Goal: Transaction & Acquisition: Purchase product/service

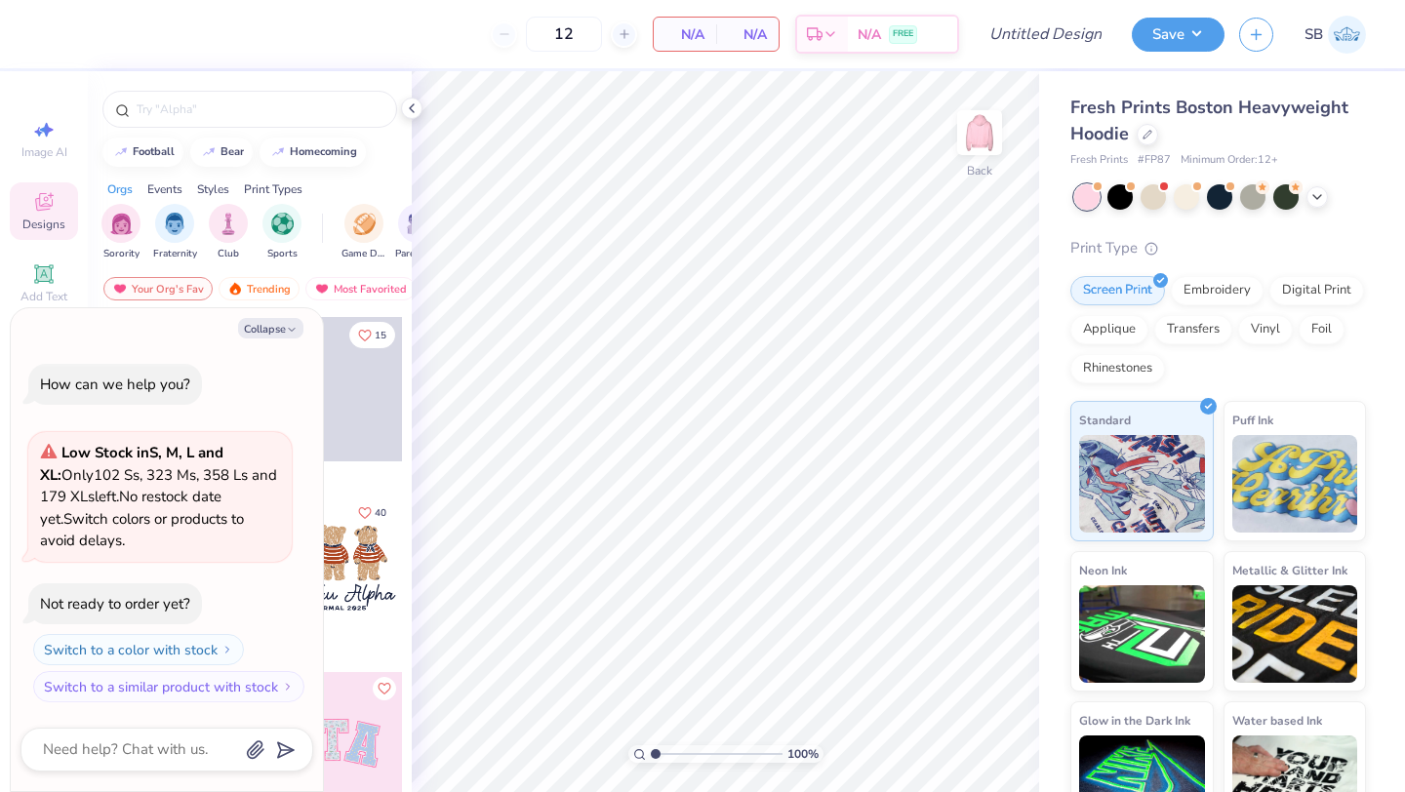
click at [1153, 159] on span "# FP87" at bounding box center [1153, 160] width 33 height 17
type textarea "x"
copy span "FP87"
click at [565, 31] on input "12" at bounding box center [564, 34] width 76 height 35
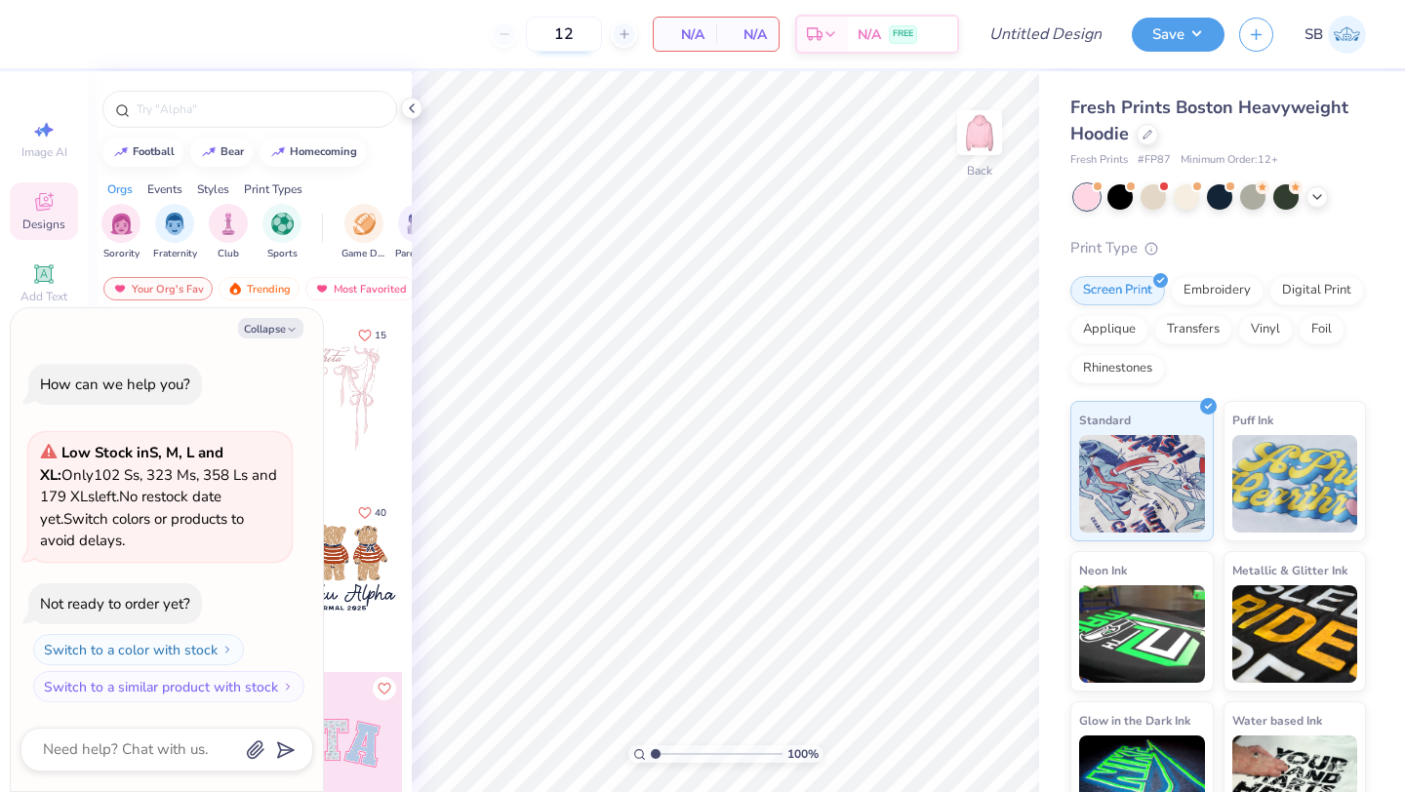
click at [583, 36] on input "12" at bounding box center [564, 34] width 76 height 35
type input "1"
type input "30"
click at [415, 106] on icon at bounding box center [412, 108] width 16 height 16
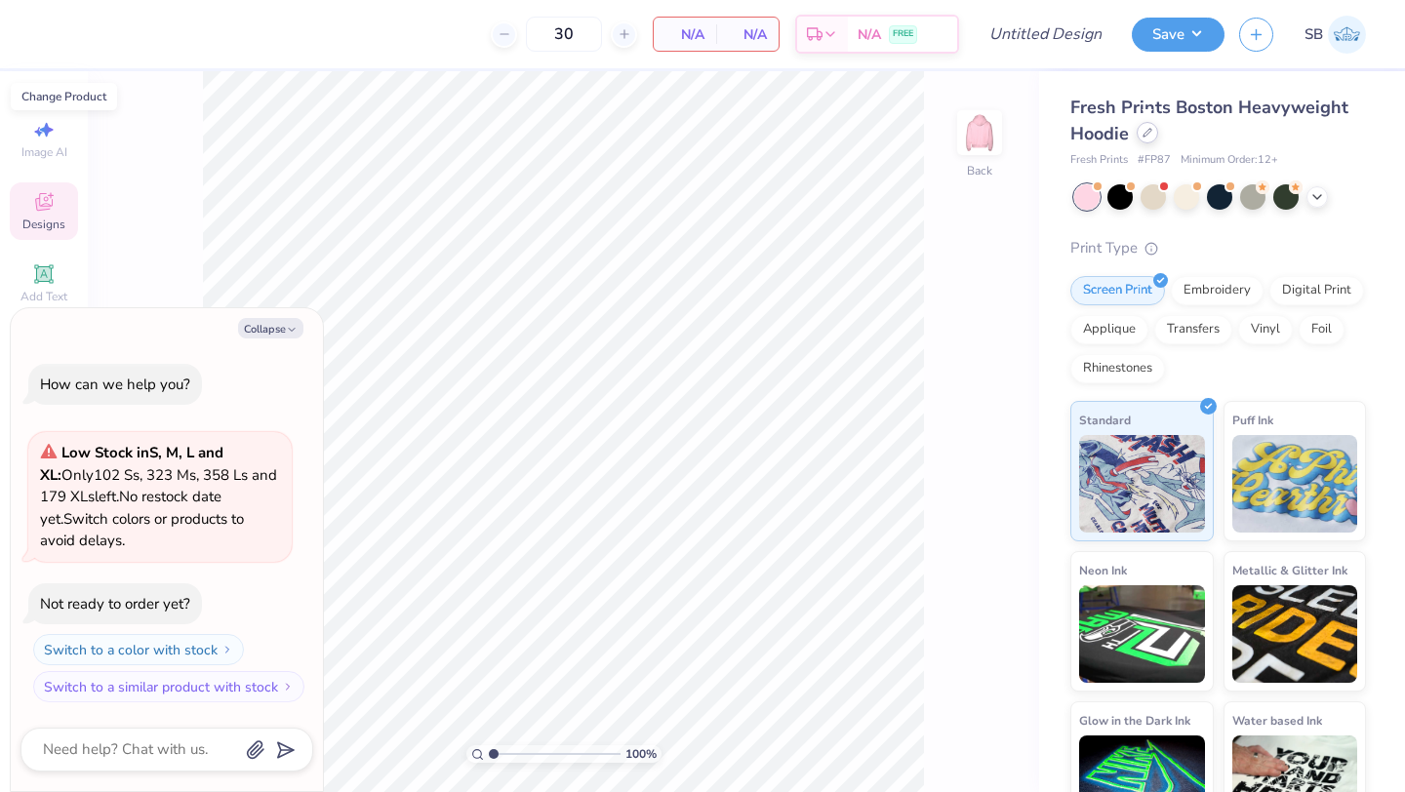
click at [1149, 139] on div at bounding box center [1146, 132] width 21 height 21
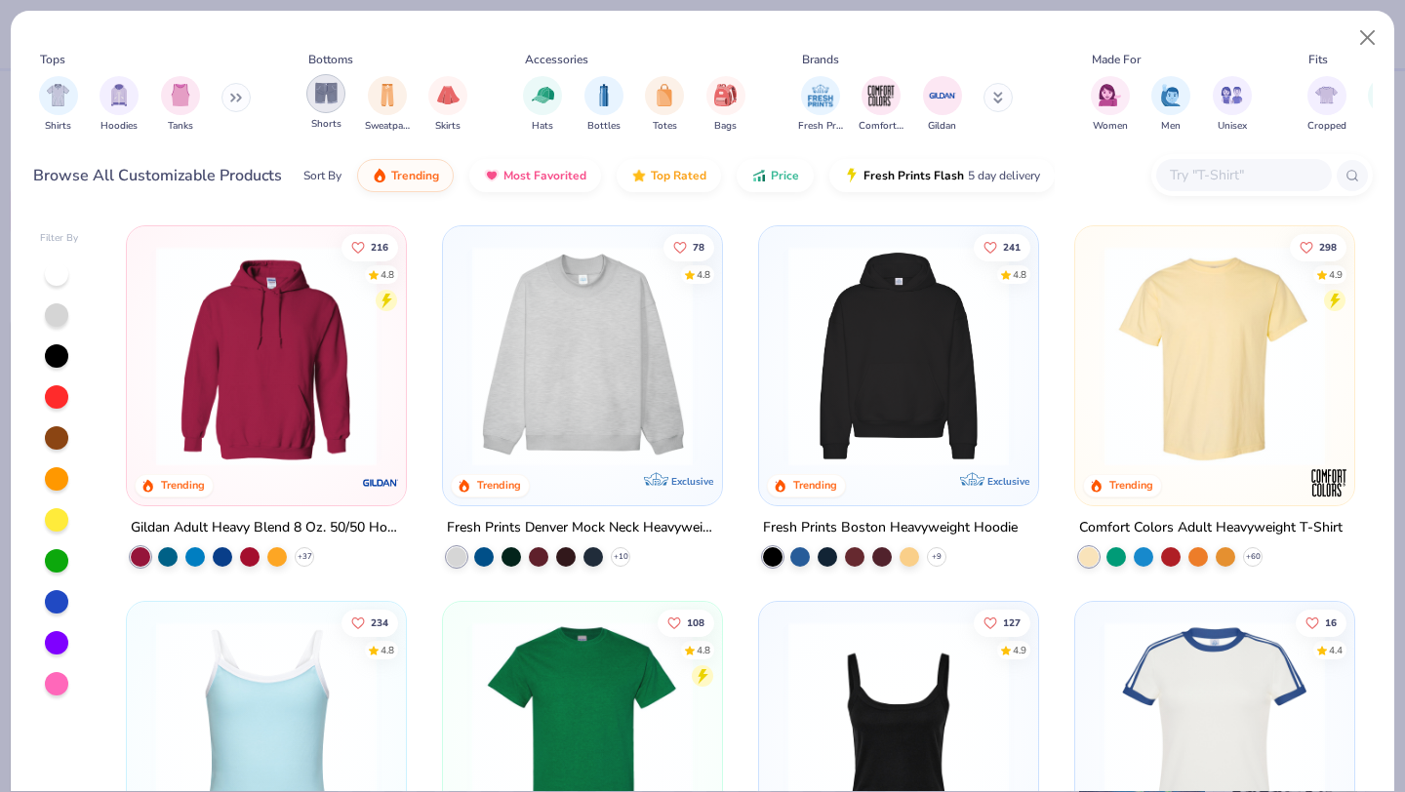
click at [328, 98] on img "filter for Shorts" at bounding box center [326, 93] width 22 height 22
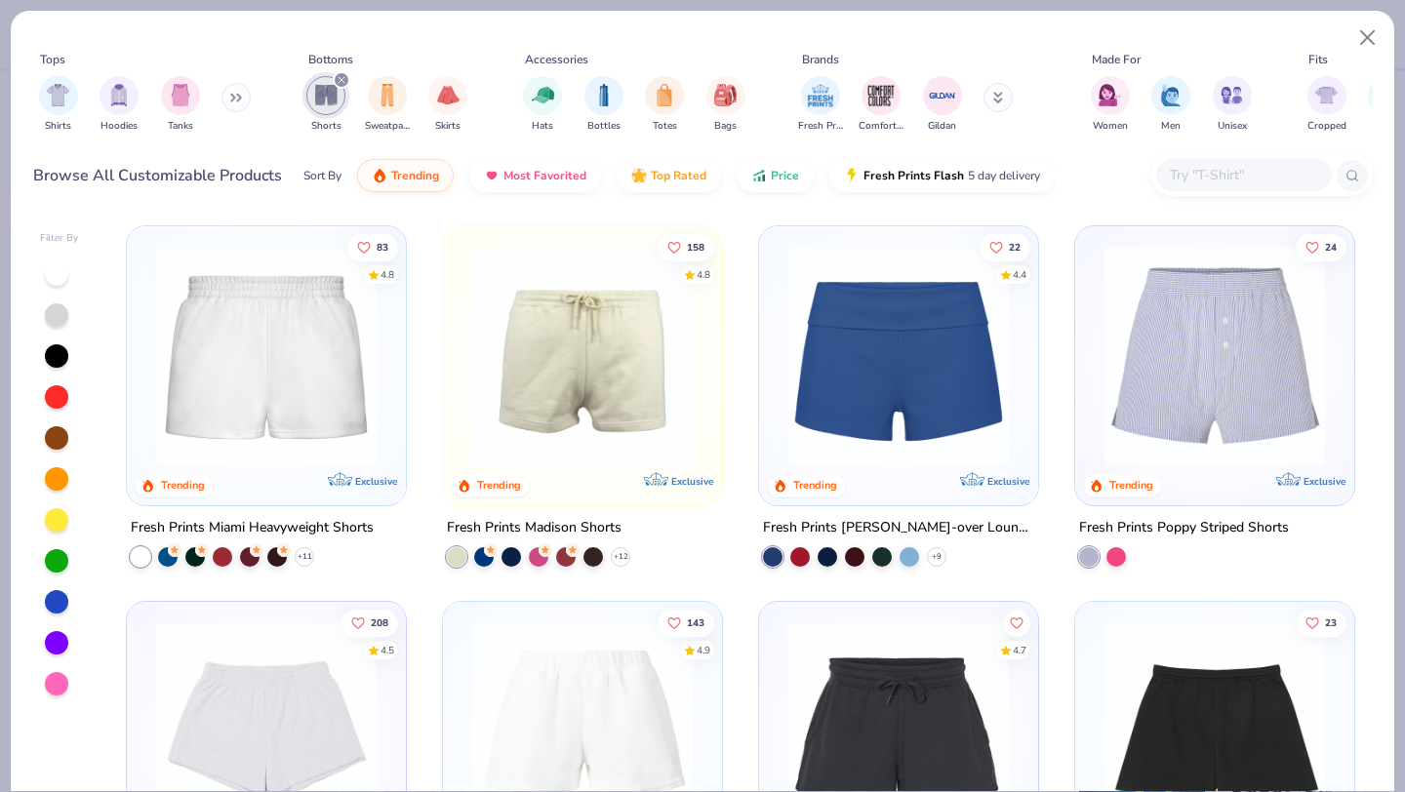
click at [301, 354] on img at bounding box center [266, 356] width 240 height 220
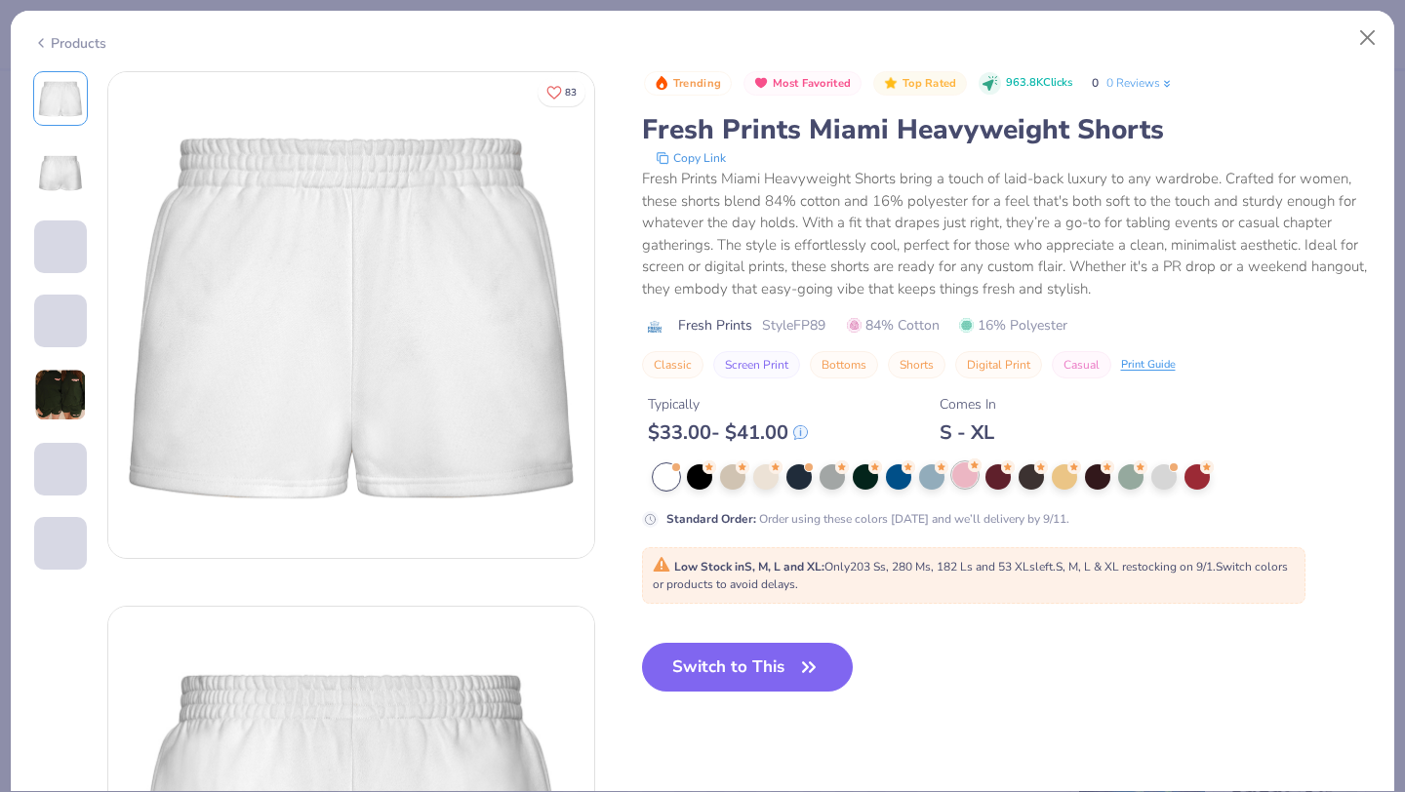
click at [716, 474] on circle at bounding box center [709, 467] width 14 height 14
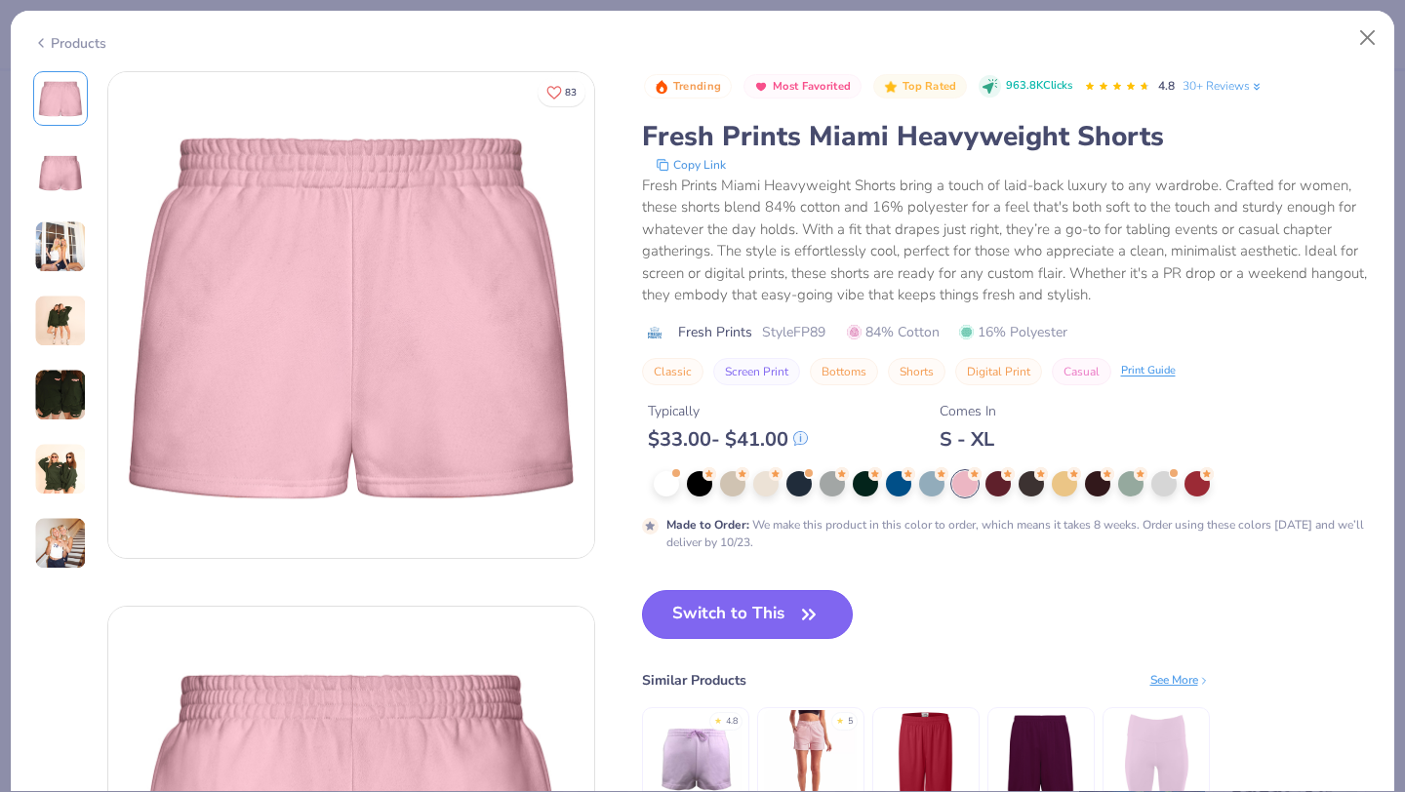
click at [792, 614] on button "Switch to This" at bounding box center [748, 614] width 212 height 49
type textarea "x"
type input "50"
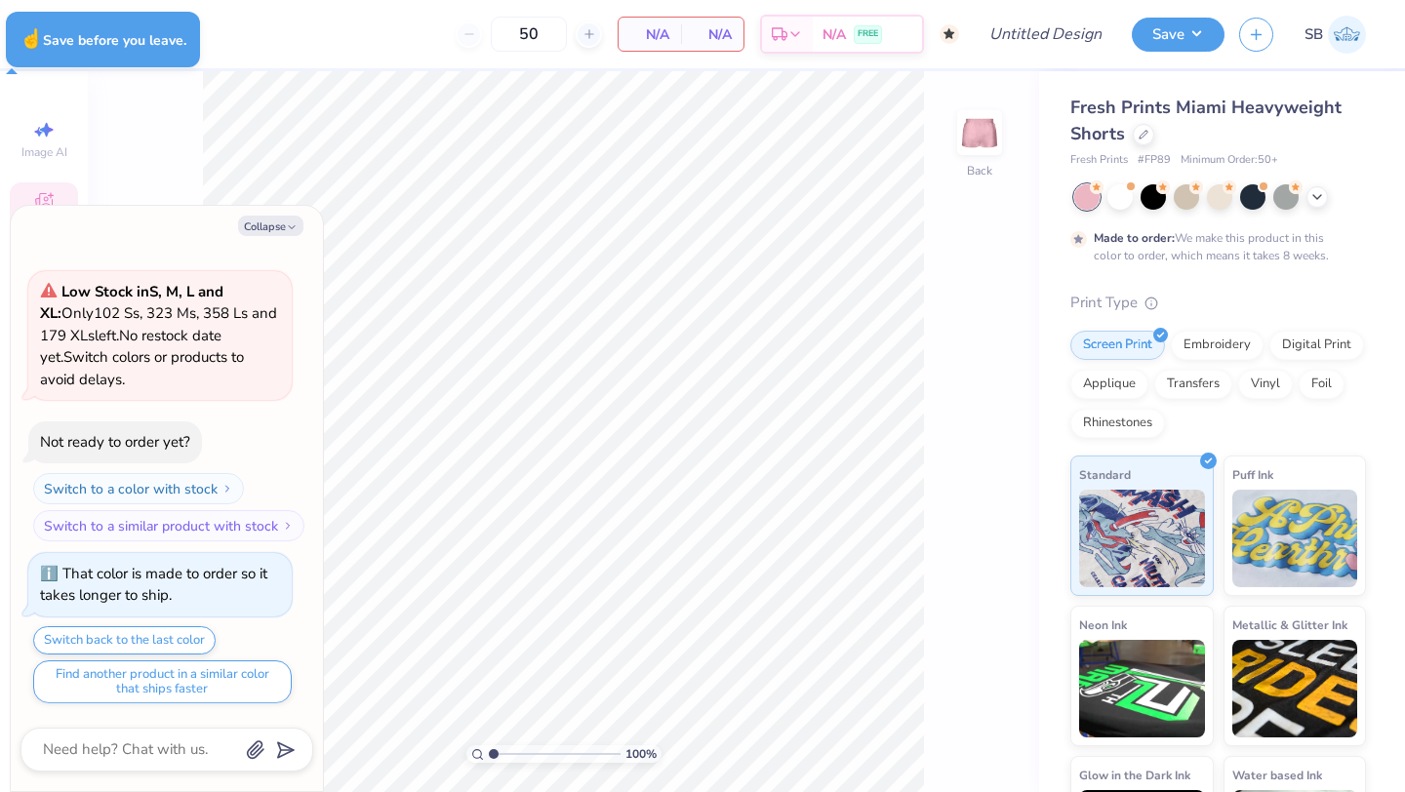
type textarea "x"
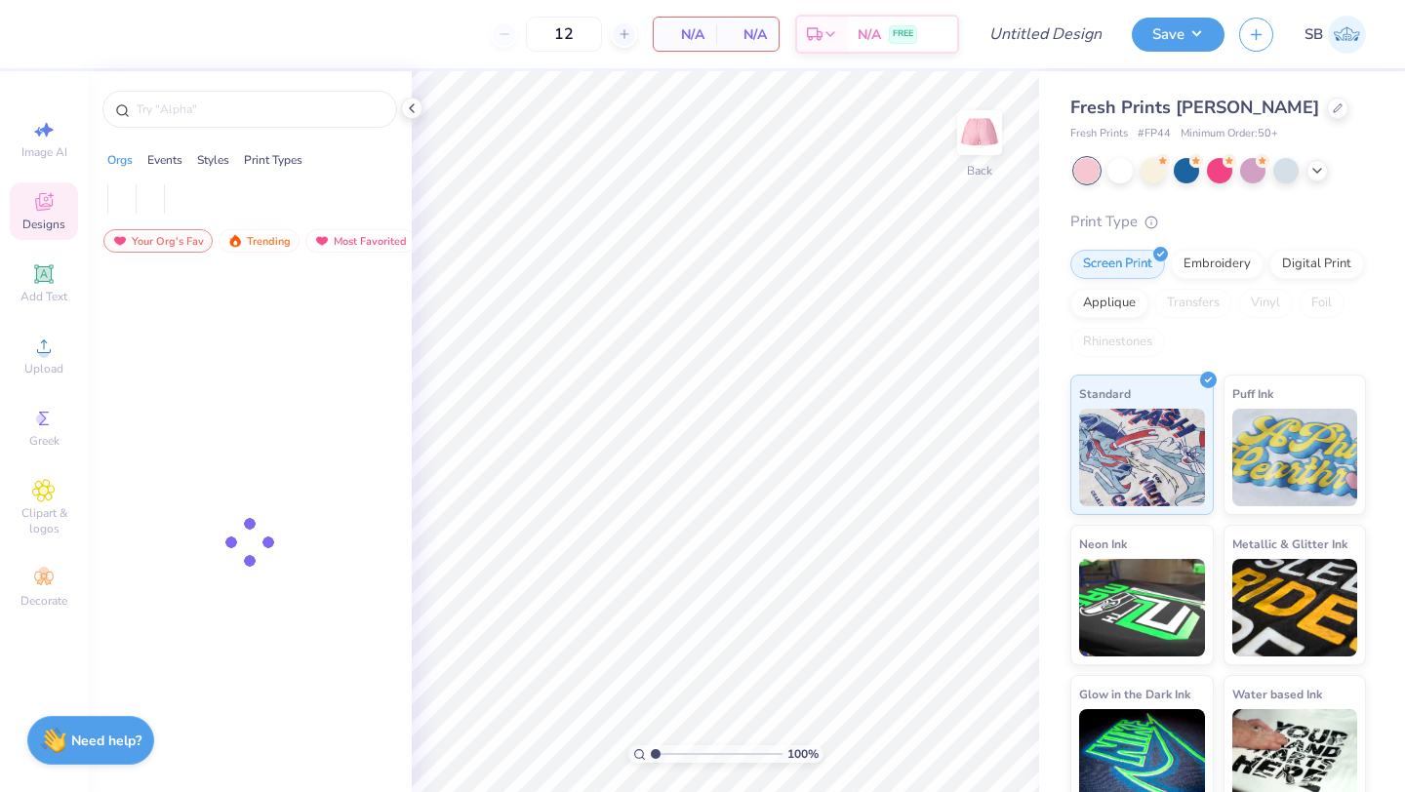
type input "50"
